Goal: Transaction & Acquisition: Purchase product/service

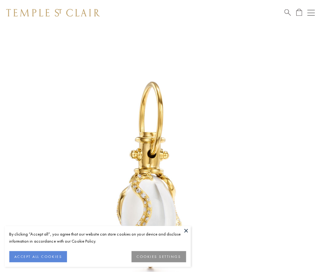
scroll to position [2, 0]
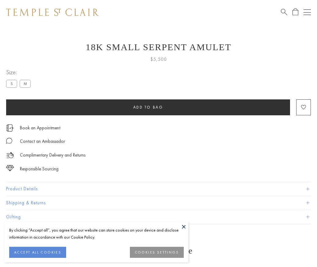
click at [148, 107] on span "Add to bag" at bounding box center [148, 107] width 30 height 5
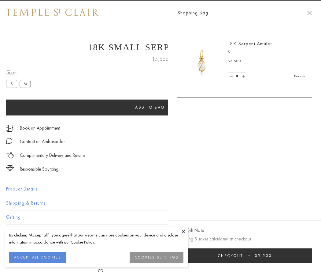
click at [308, 255] on button "Checkout $5,500" at bounding box center [245, 255] width 135 height 14
